Goal: Transaction & Acquisition: Subscribe to service/newsletter

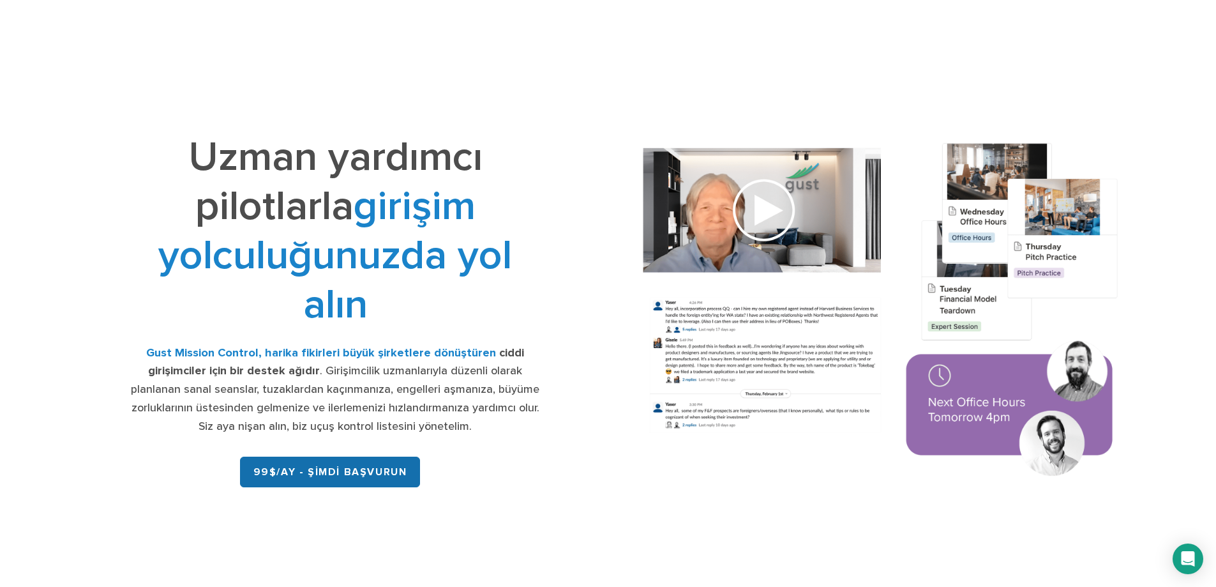
click at [356, 476] on font "99$/ay - ŞİMDİ BAŞVURUN" at bounding box center [331, 472] width 154 height 13
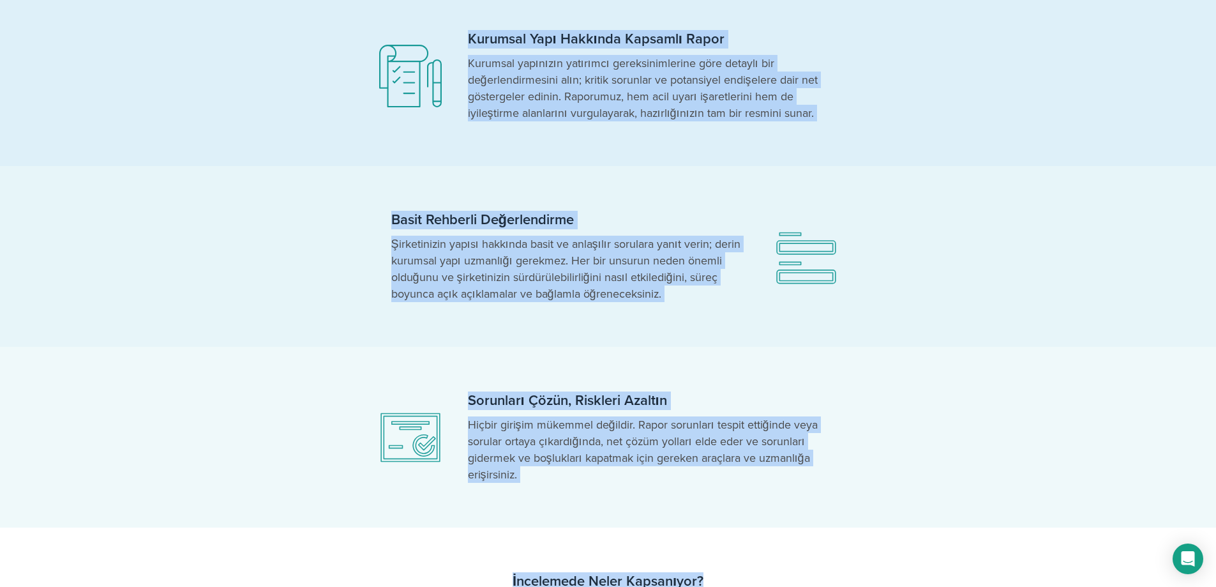
drag, startPoint x: 217, startPoint y: 110, endPoint x: 752, endPoint y: 595, distance: 722.4
click at [752, 586] on html "Başlamak Başlangıç ​​Kurumsal Özen Raporu Yatırımcıların ilgisini, inceleme aşa…" at bounding box center [608, 354] width 1216 height 1389
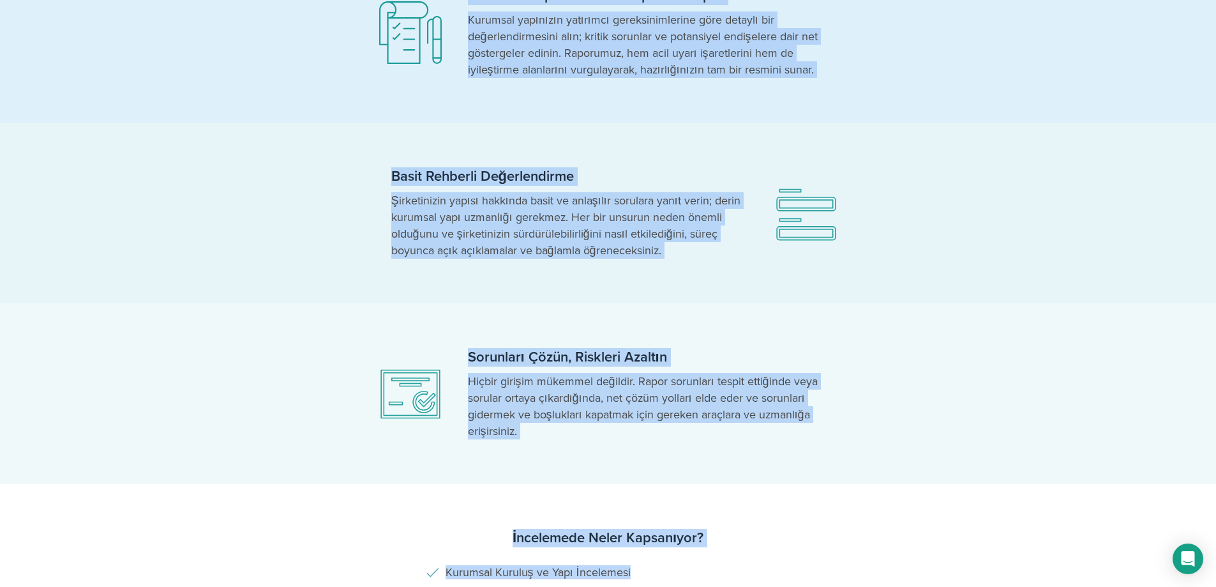
copy body "Başlangıç ​​Kurumsal Özen Raporu Yatırımcıların ilgisini, inceleme aşamasında o…"
click at [993, 108] on section "Kurumsal Yapı Hakkında Kapsamlı Rapor Kurumsal yapınızın yatırımcı gereksinimle…" at bounding box center [608, 32] width 1216 height 181
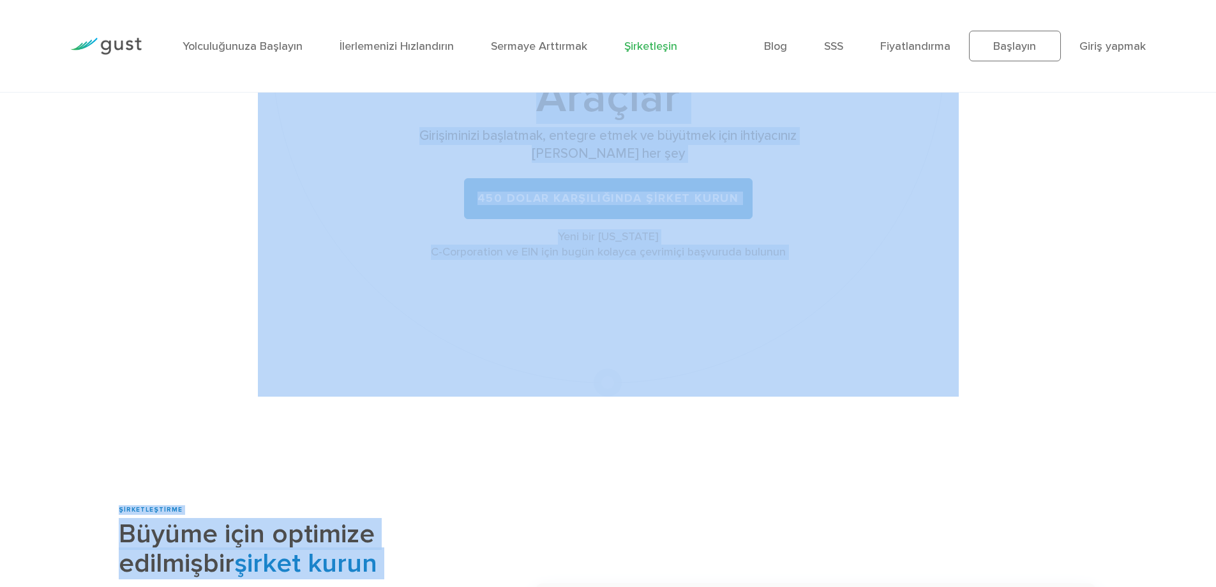
drag, startPoint x: 318, startPoint y: 183, endPoint x: 784, endPoint y: 602, distance: 626.7
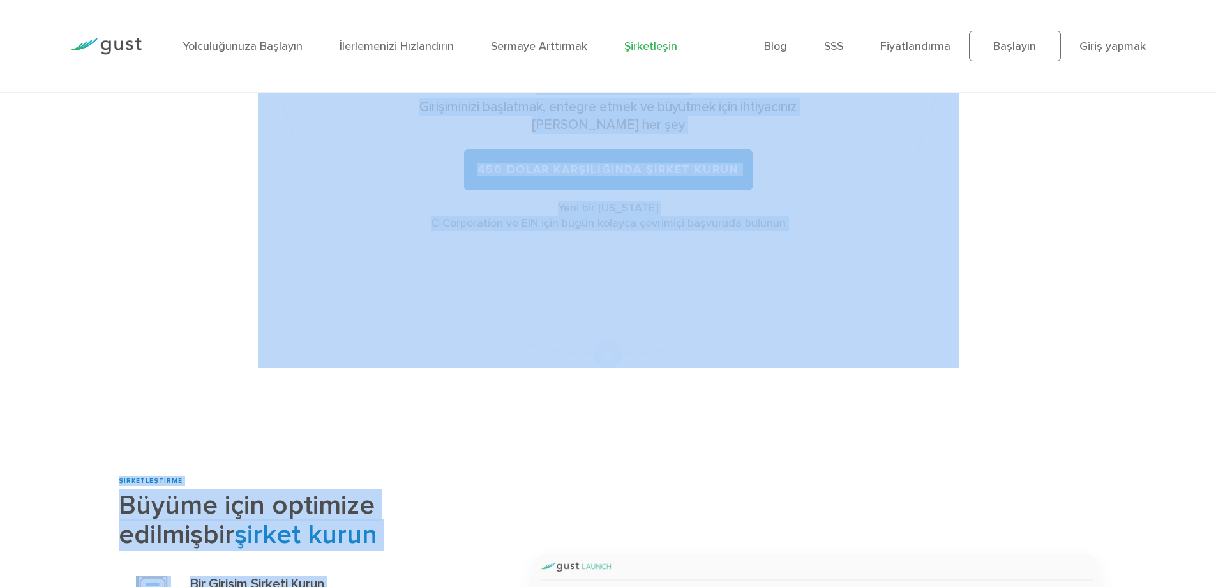
copy main "Tüm Yasal Şapka Tablosu Bağış toplama Yönetim İhtiyaç Duyacağınız Araçlar Giriş…"
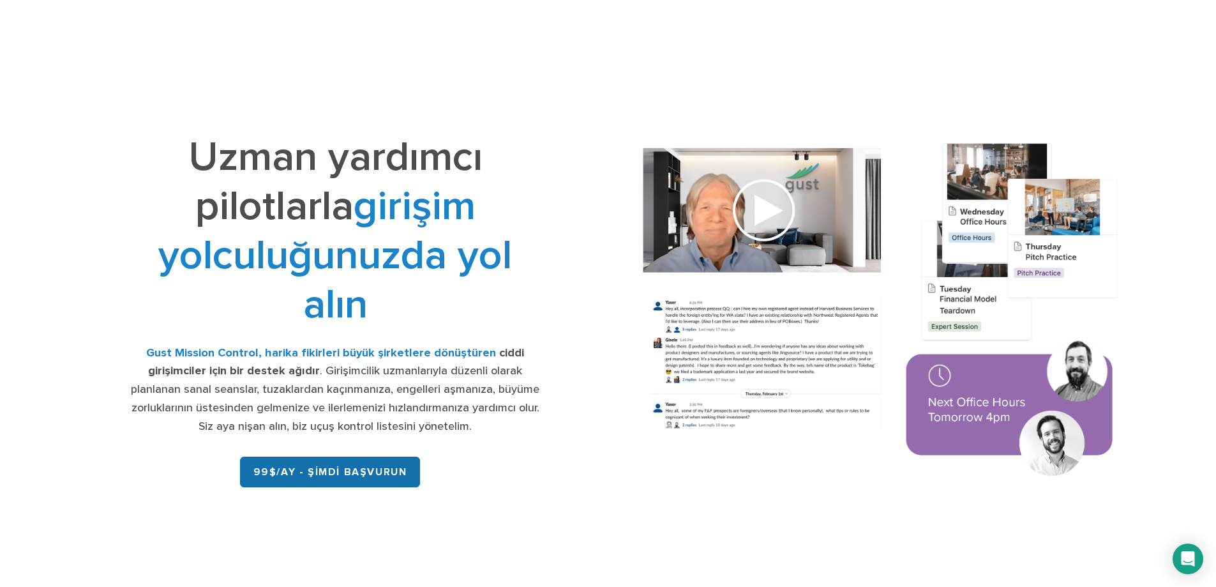
click at [328, 480] on link "99$/ay - ŞİMDİ BAŞVURUN" at bounding box center [330, 472] width 181 height 31
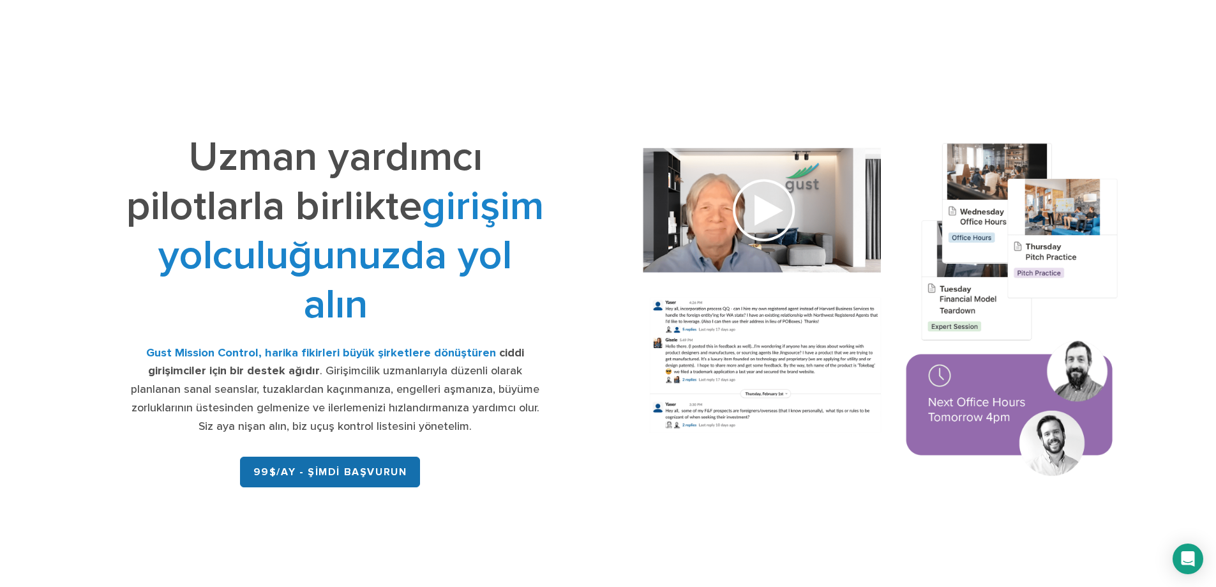
click at [316, 478] on font "99$/ay - ŞİMDİ BAŞVURUN" at bounding box center [331, 472] width 154 height 13
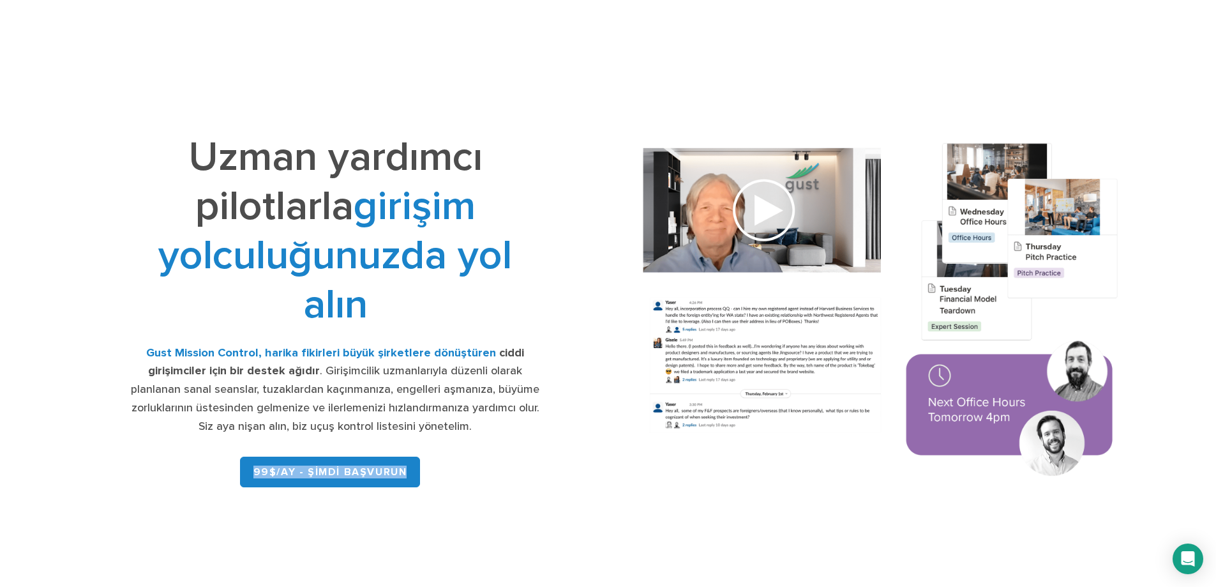
drag, startPoint x: 206, startPoint y: 471, endPoint x: 432, endPoint y: 459, distance: 227.0
click at [432, 458] on div "99$/ay - ŞİMDİ BAŞVURUN" at bounding box center [335, 471] width 421 height 41
copy font "99$/ay - ŞİMDİ BAŞVURUN"
click at [98, 244] on div "Uzman yardımcı pilotlarla girişim yolculuğunuzda yol alın Gust Mission Control,…" at bounding box center [336, 312] width 546 height 360
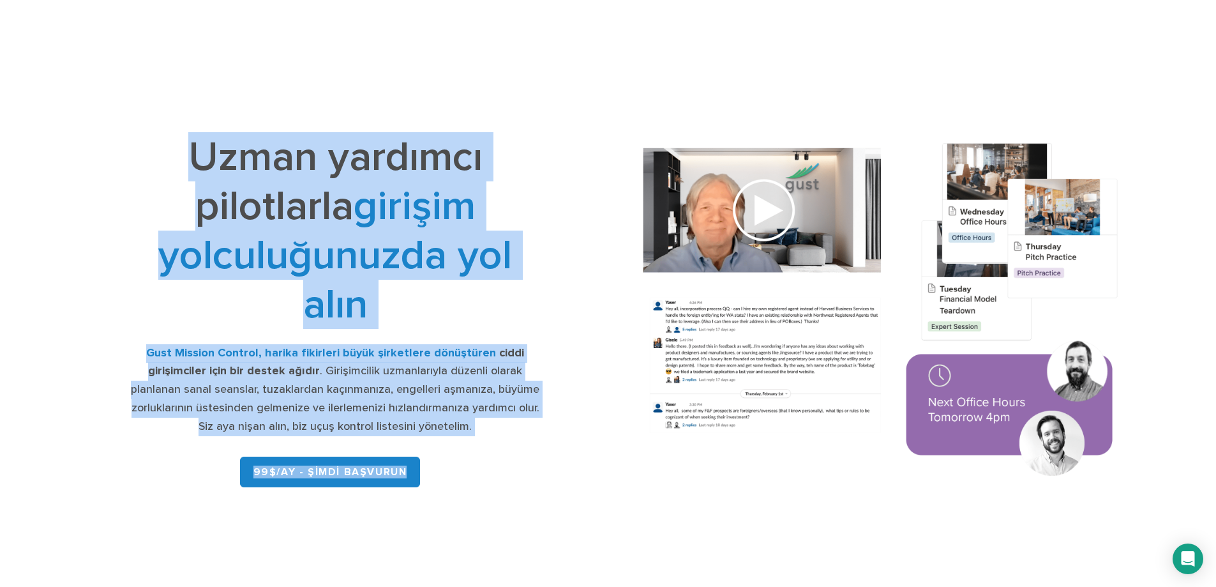
drag, startPoint x: 159, startPoint y: 137, endPoint x: 432, endPoint y: 497, distance: 452.6
click at [432, 497] on div "Uzman yardımcı pilotlarla girişim yolculuğunuzda yol alın Gust Mission Control,…" at bounding box center [609, 312] width 1092 height 376
copy div "Uzman yardımcı pilotlarla girişim yolculuğunuzda yol alın Gust Mission Control,…"
click at [563, 484] on div "Uzman yardımcı pilotlarla girişim yolculuğunuzda yol alın Gust Mission Control,…" at bounding box center [336, 312] width 546 height 360
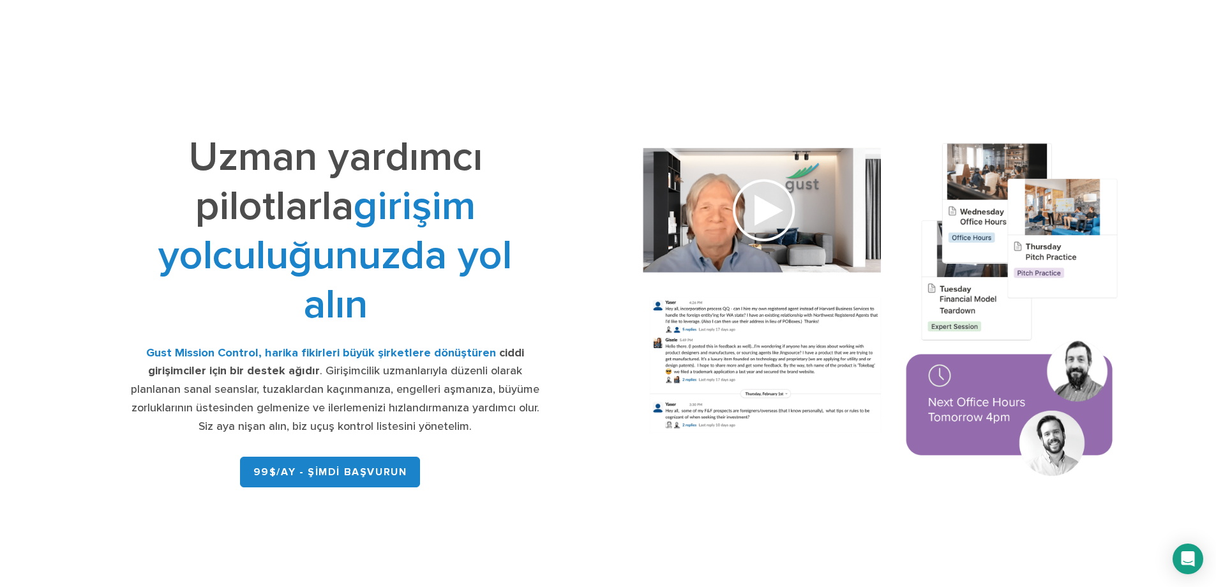
click at [494, 152] on h1 "Uzman yardımcı pilotlarla girişim yolculuğunuzda yol alın" at bounding box center [335, 230] width 421 height 197
click at [278, 137] on font "Uzman yardımcı pilotlarla" at bounding box center [335, 181] width 294 height 98
